Goal: Task Accomplishment & Management: Use online tool/utility

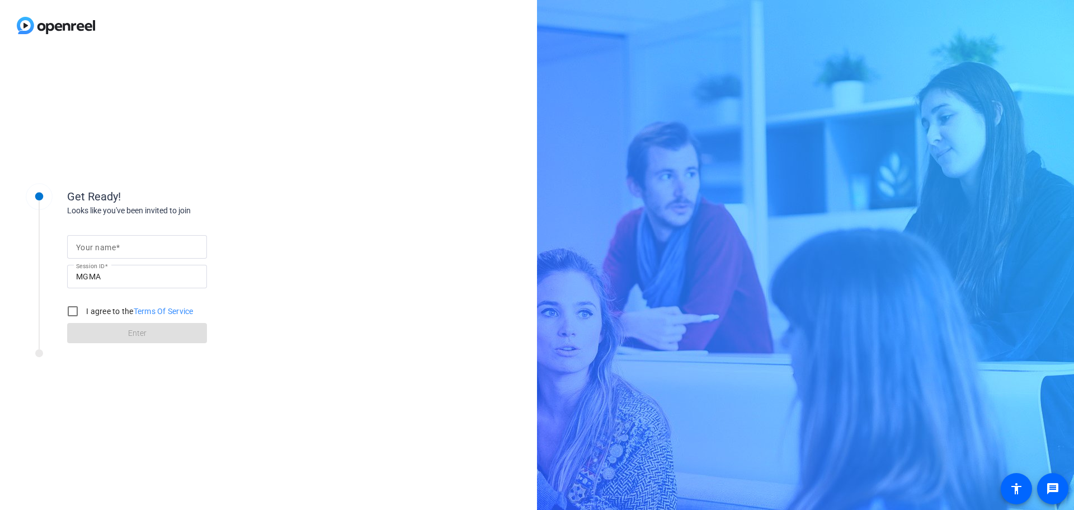
click at [136, 246] on input "Your name" at bounding box center [137, 246] width 122 height 13
type input "[PERSON_NAME]"
click at [70, 307] on input "I agree to the Terms Of Service" at bounding box center [73, 311] width 22 height 22
checkbox input "true"
click at [129, 328] on span "Enter" at bounding box center [137, 333] width 18 height 12
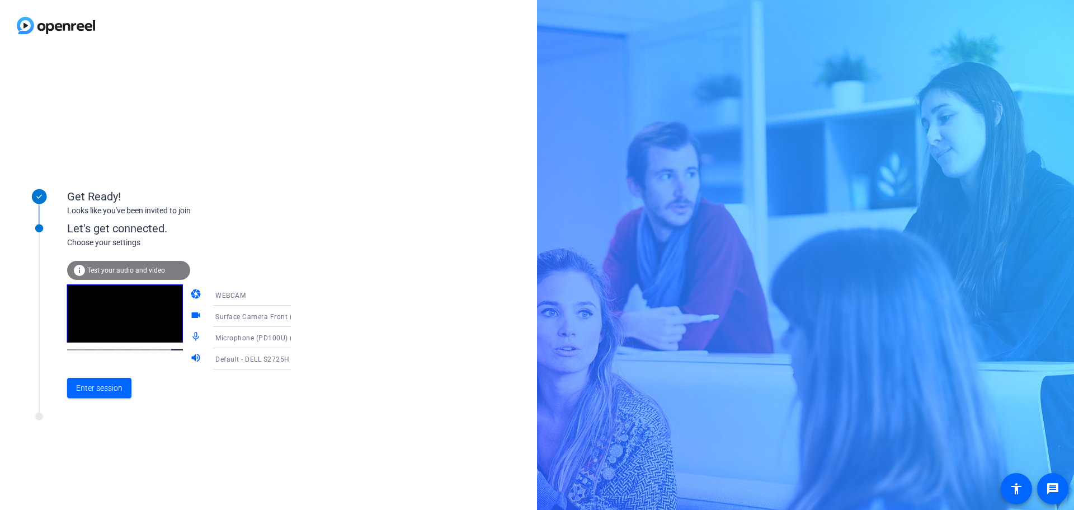
click at [129, 268] on span "Test your audio and video" at bounding box center [126, 270] width 78 height 8
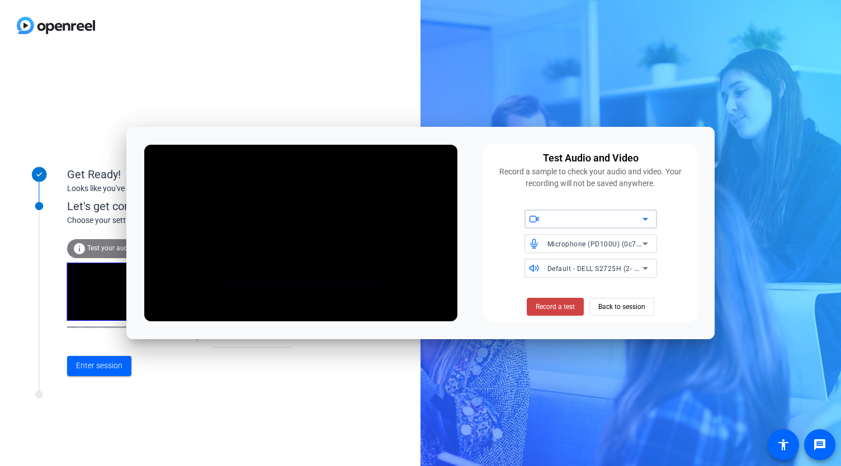
click at [571, 215] on div at bounding box center [595, 219] width 95 height 13
click at [568, 241] on span "Surface Camera Front (045e:0c85)" at bounding box center [589, 241] width 111 height 13
click at [552, 308] on span "Record a test" at bounding box center [555, 307] width 39 height 10
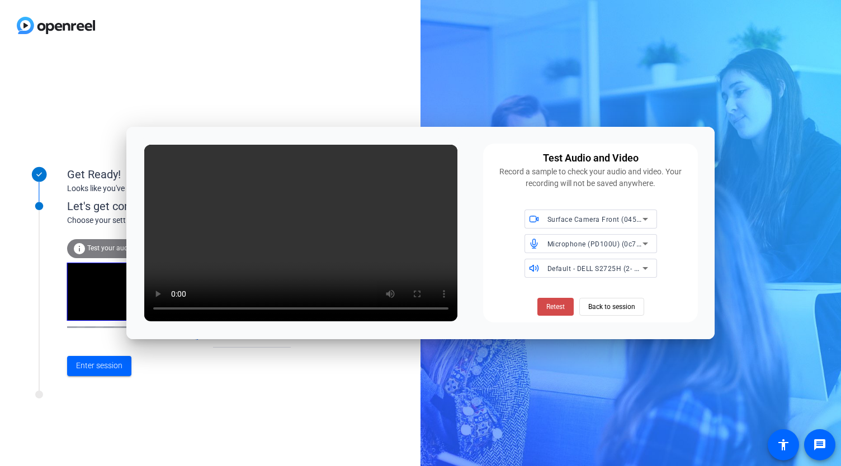
click at [562, 307] on span "Retest" at bounding box center [555, 307] width 18 height 10
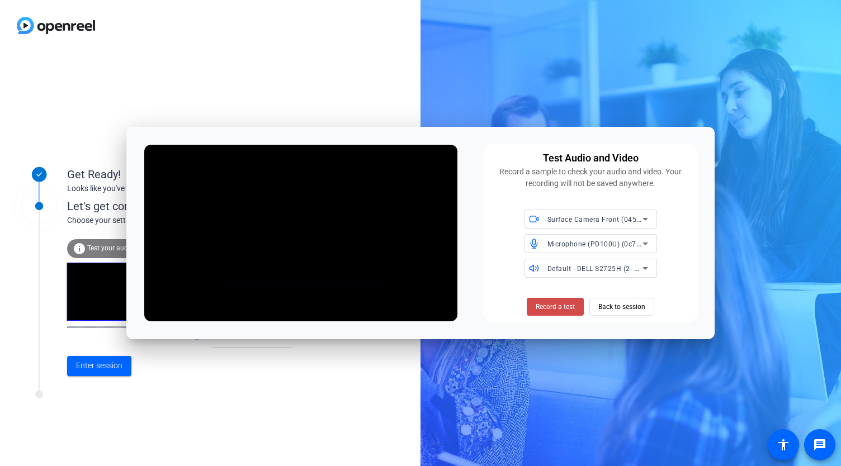
click at [555, 307] on span "Record a test" at bounding box center [555, 307] width 39 height 10
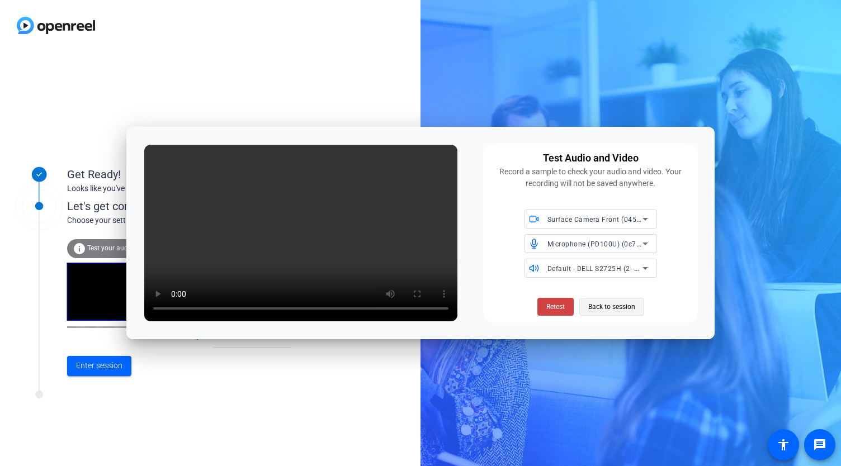
click at [609, 306] on span "Back to session" at bounding box center [611, 306] width 47 height 21
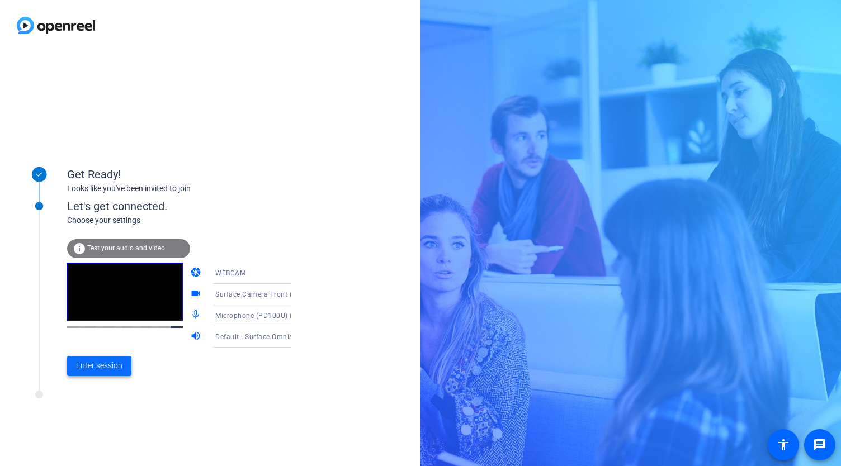
click at [111, 367] on span "Enter session" at bounding box center [99, 366] width 46 height 12
